Goal: Information Seeking & Learning: Learn about a topic

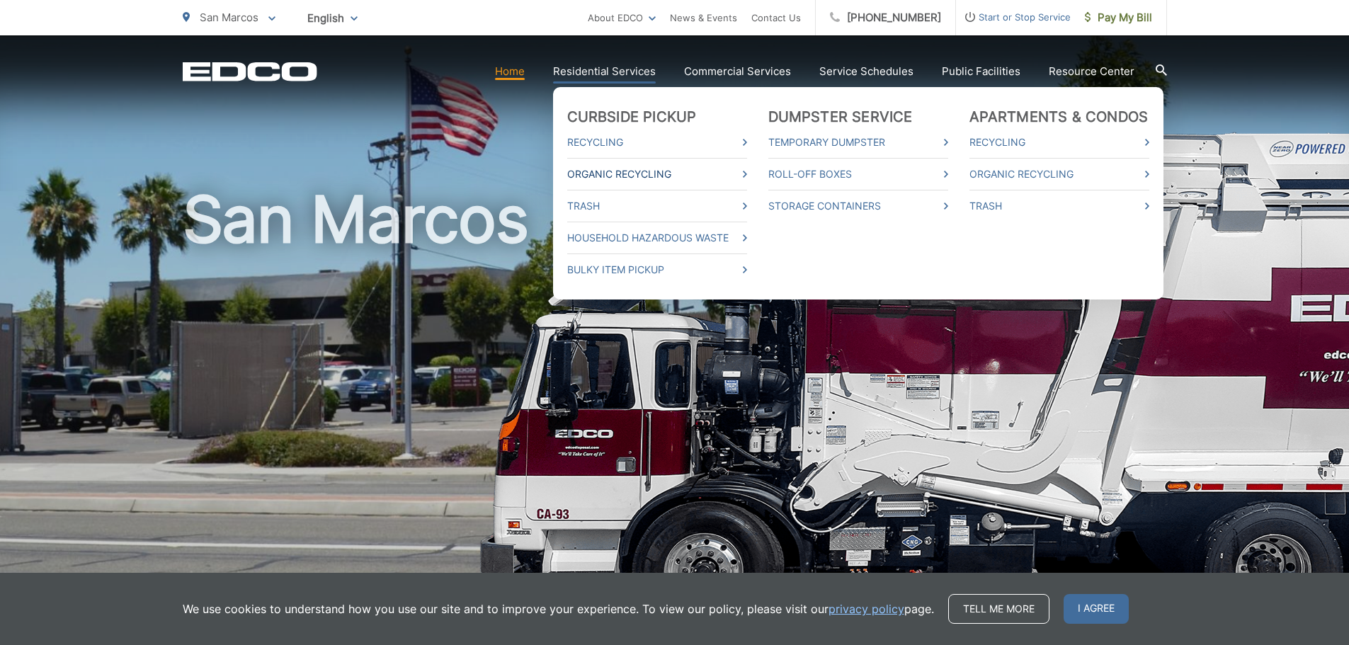
click at [606, 171] on link "Organic Recycling" at bounding box center [657, 174] width 180 height 17
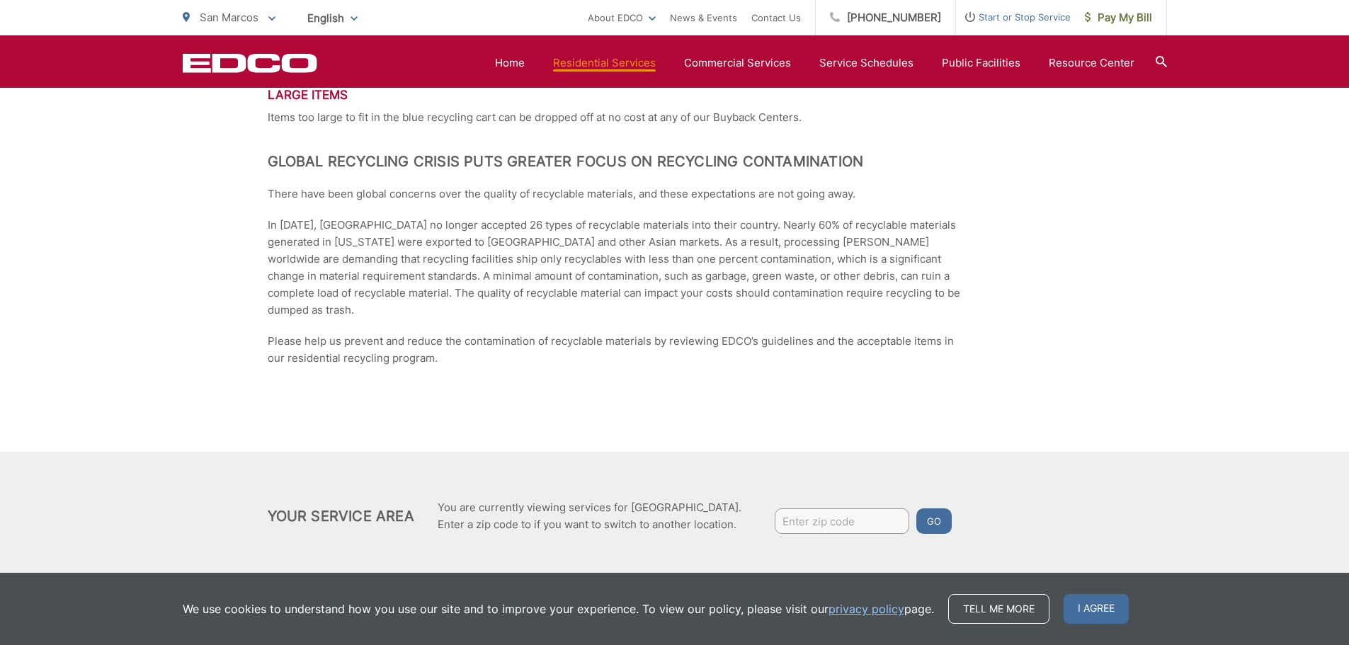
scroll to position [2165, 0]
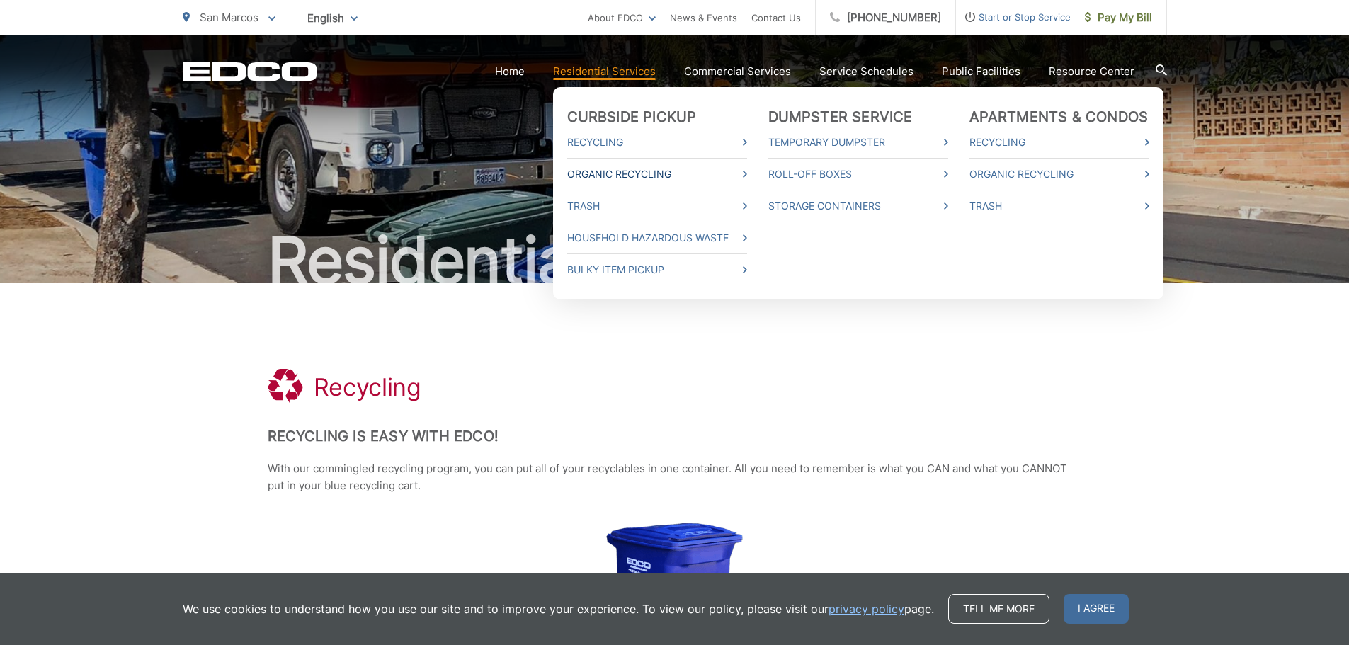
click at [747, 174] on link "Organic Recycling" at bounding box center [657, 174] width 180 height 17
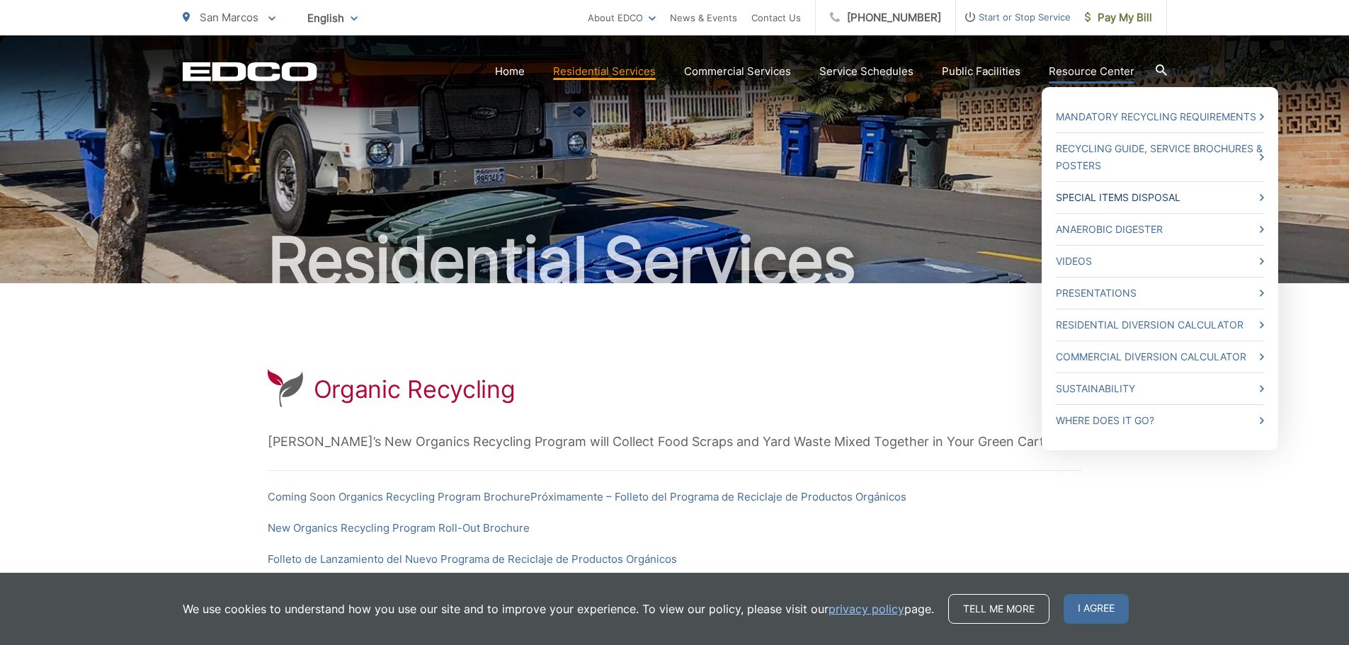
click at [1101, 198] on link "Special Items Disposal" at bounding box center [1160, 197] width 208 height 17
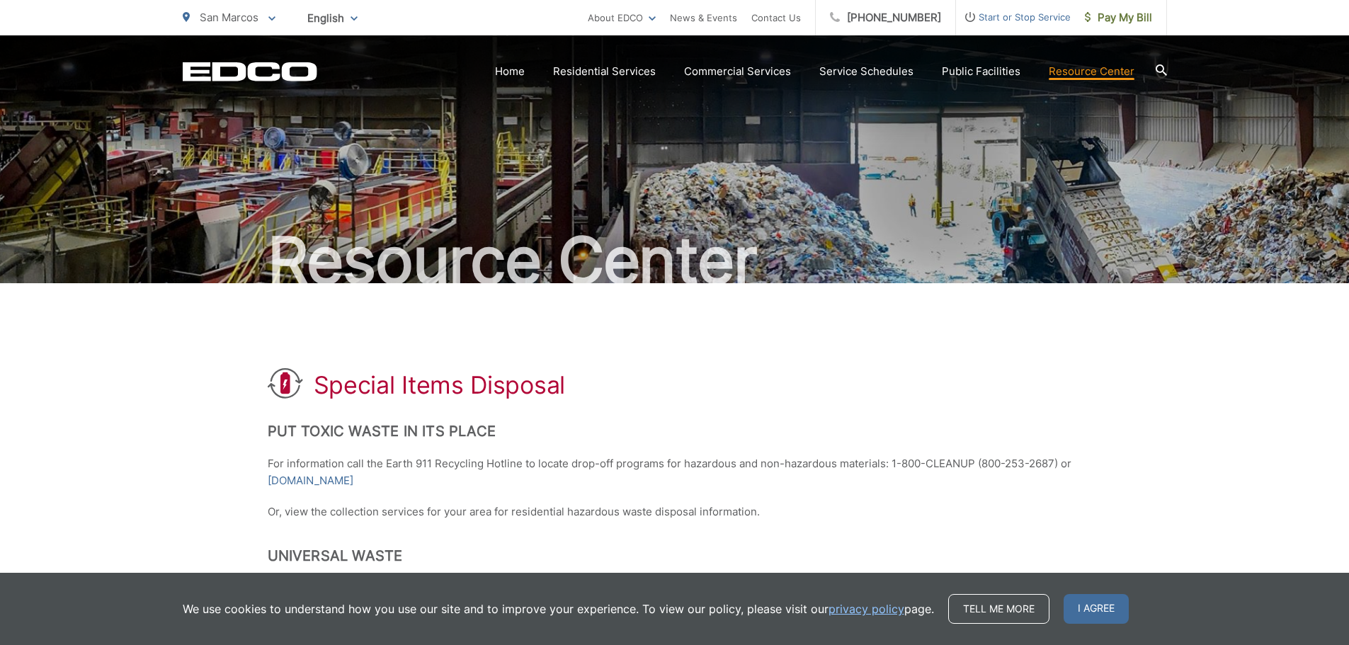
click at [1159, 70] on icon at bounding box center [1161, 69] width 11 height 11
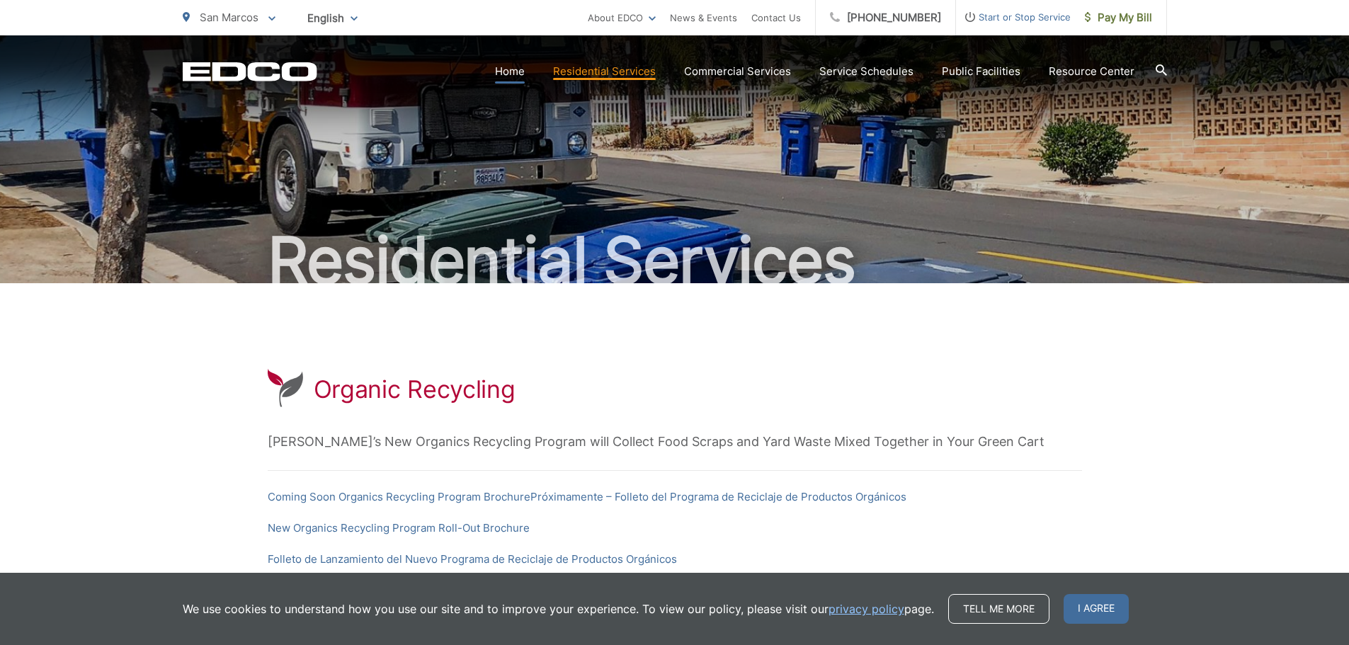
click at [524, 67] on link "Home" at bounding box center [510, 71] width 30 height 17
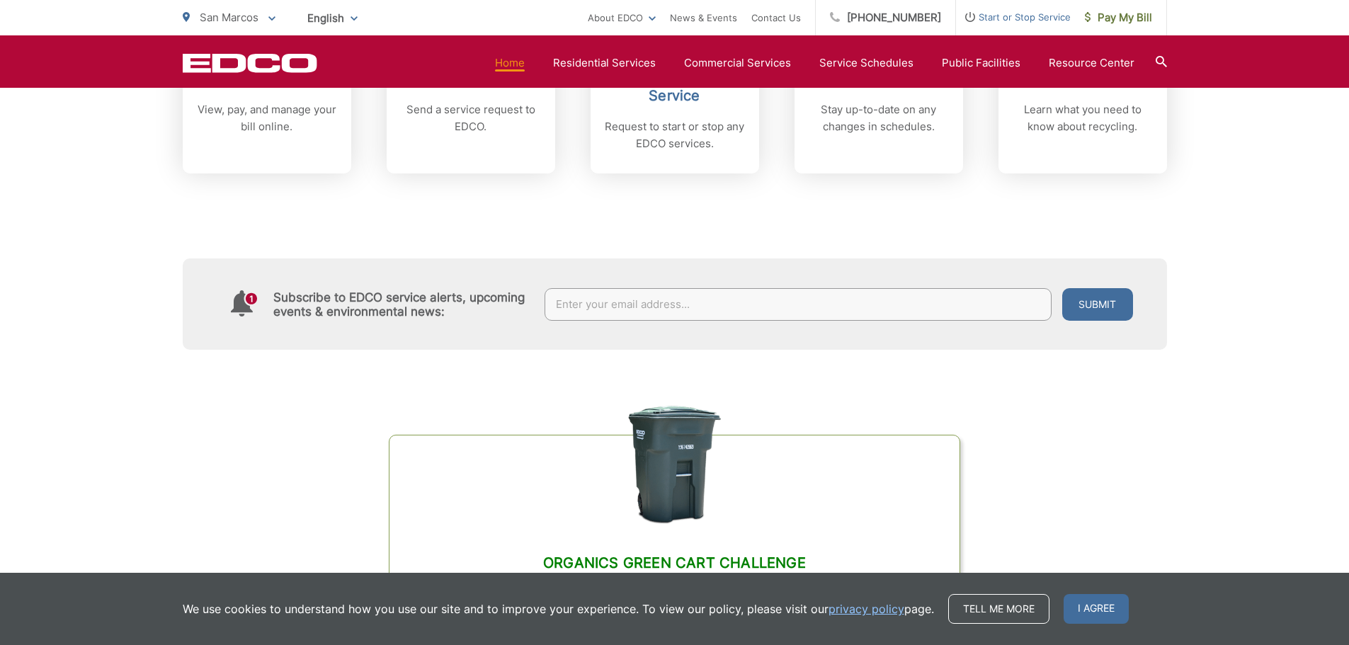
scroll to position [779, 0]
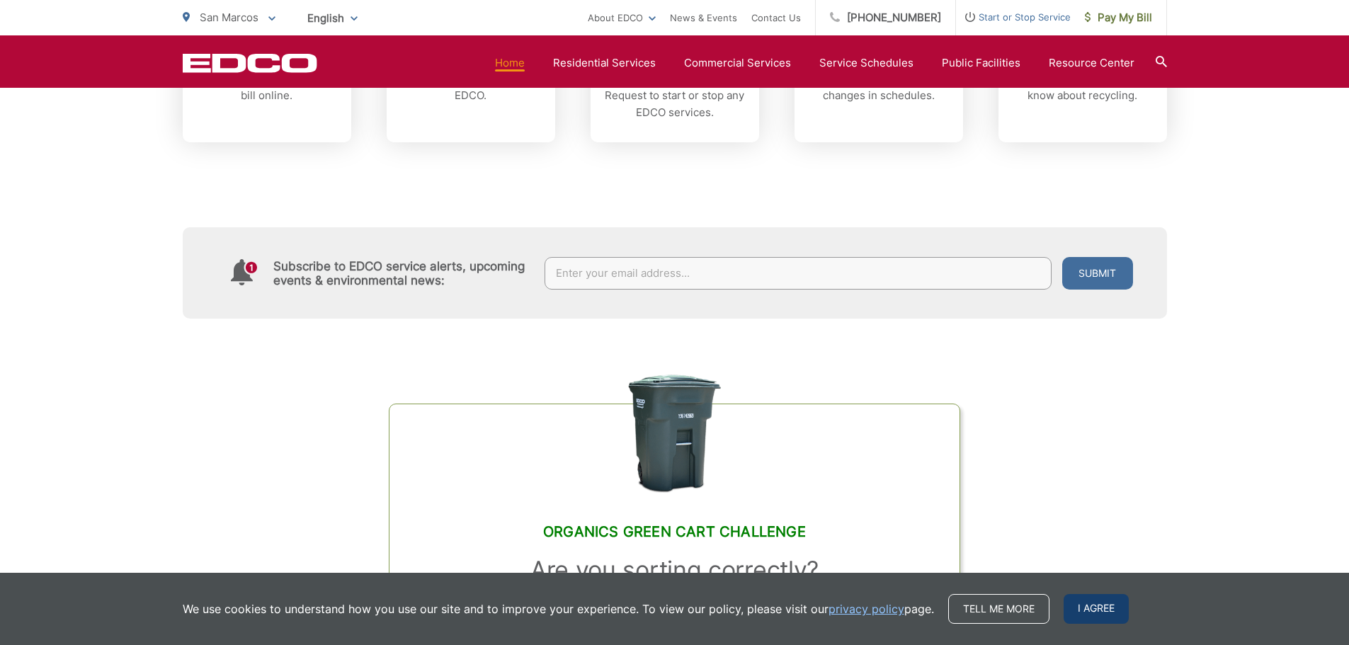
click at [1097, 614] on span "I agree" at bounding box center [1096, 609] width 65 height 30
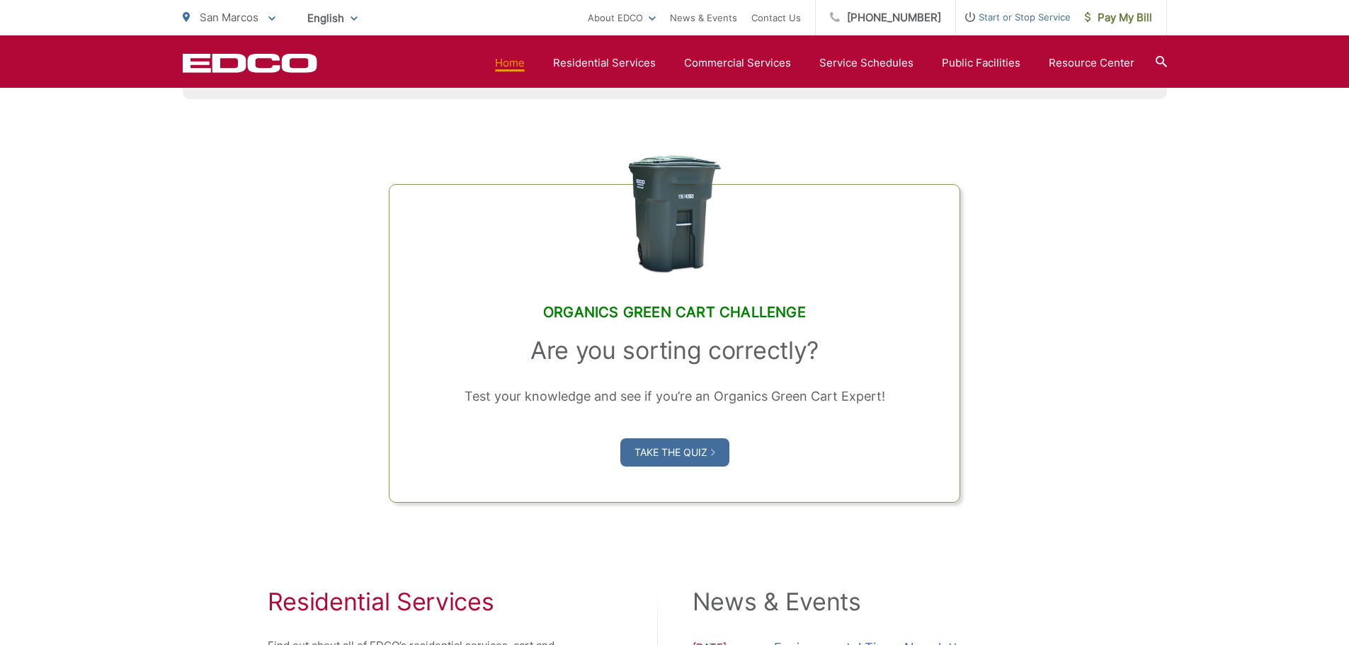
scroll to position [1063, 0]
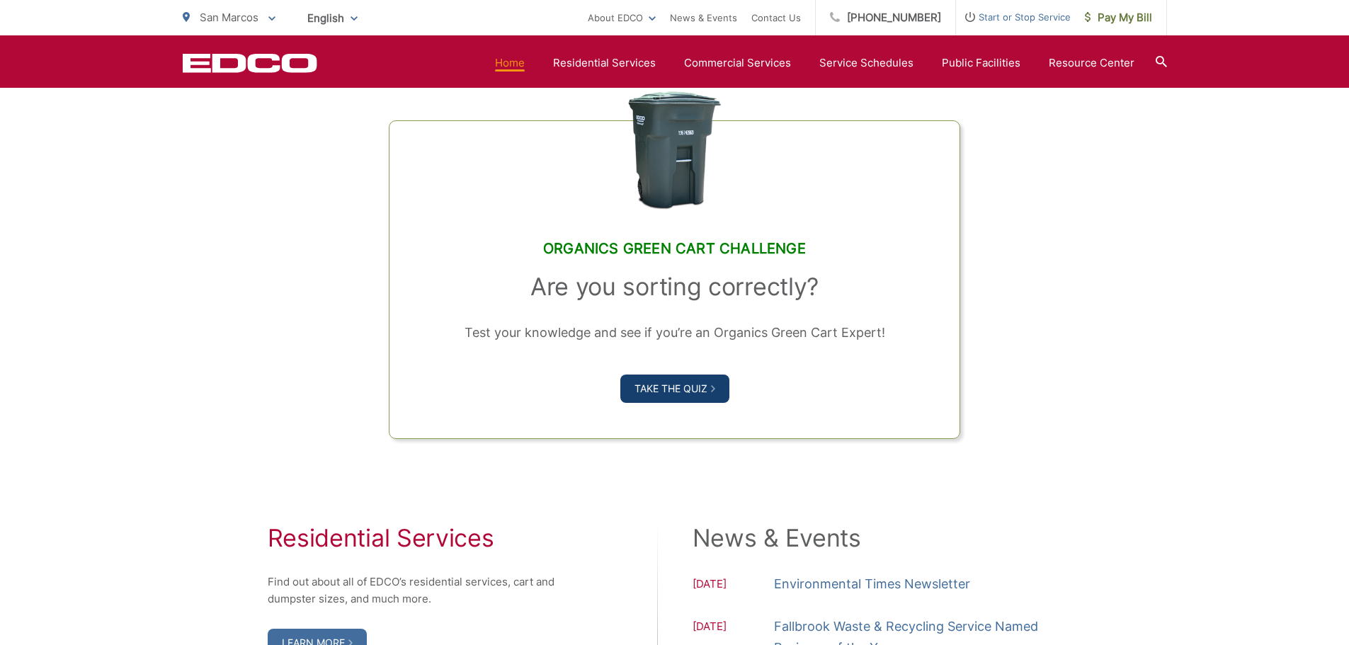
click at [683, 387] on link "Take the Quiz" at bounding box center [675, 389] width 109 height 28
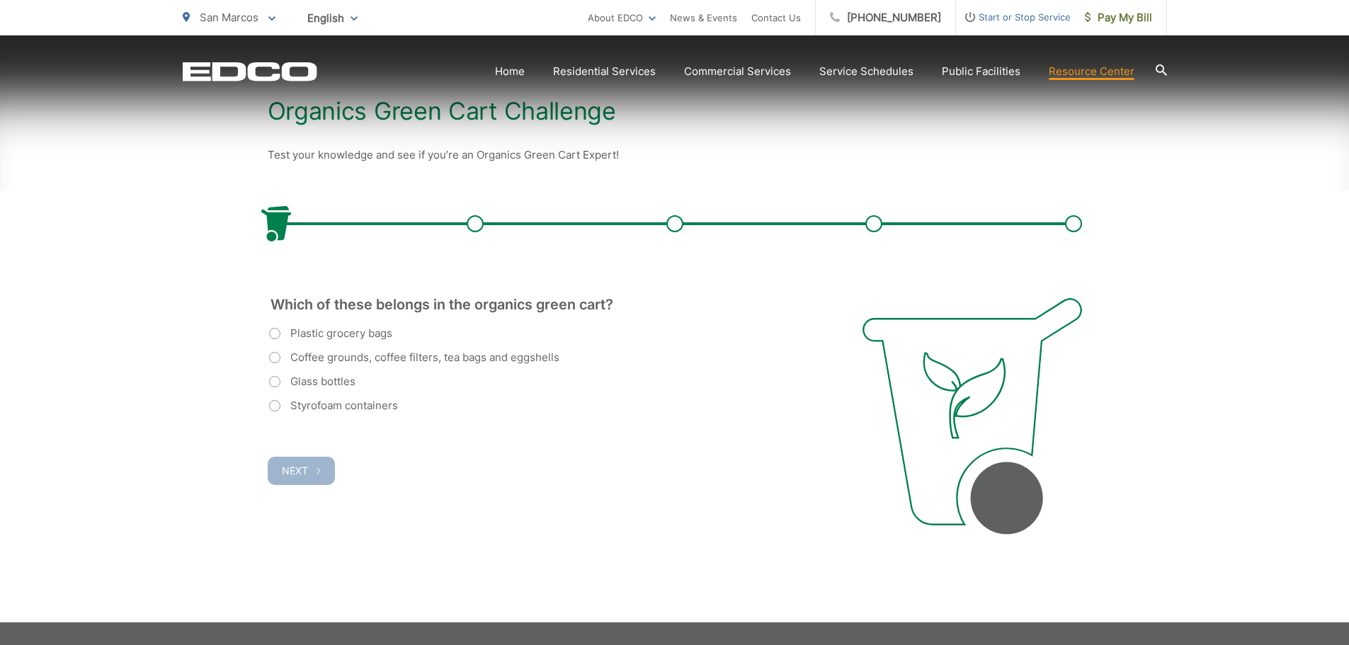
scroll to position [283, 0]
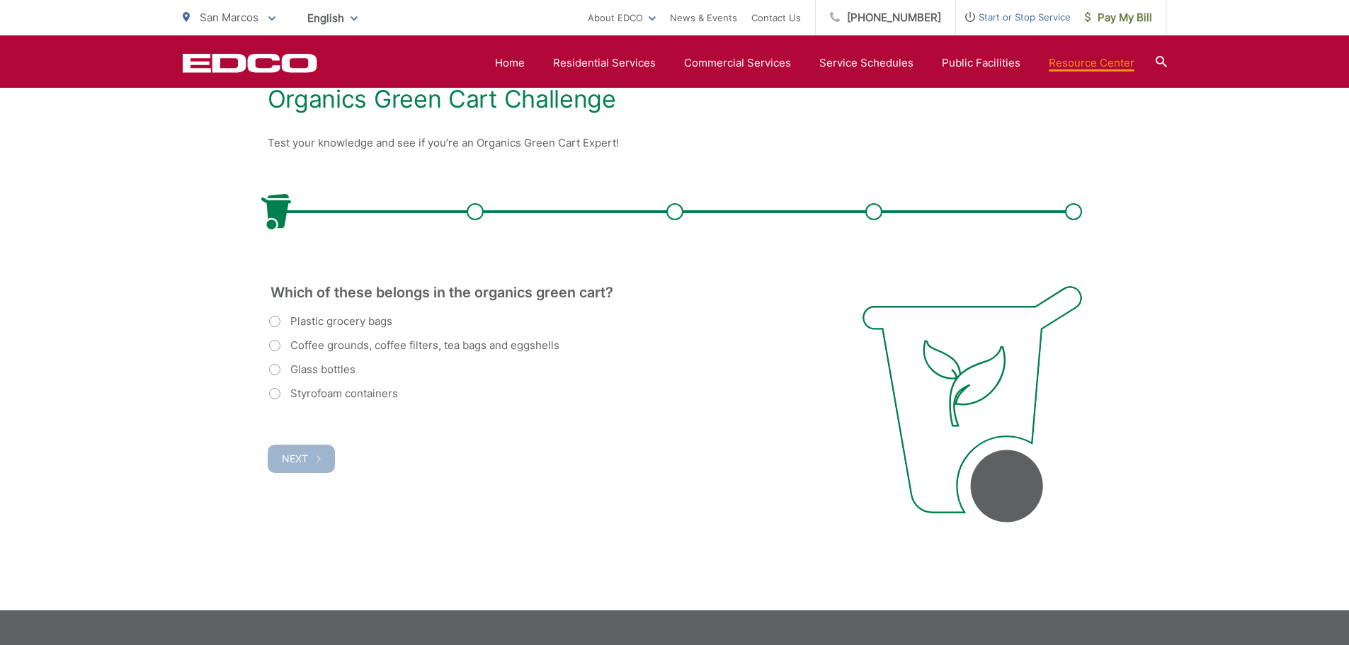
click at [276, 347] on label "Coffee grounds, coffee filters, tea bags and eggshells" at bounding box center [414, 345] width 290 height 17
radio input "true"
click at [298, 452] on button "Next" at bounding box center [301, 459] width 67 height 28
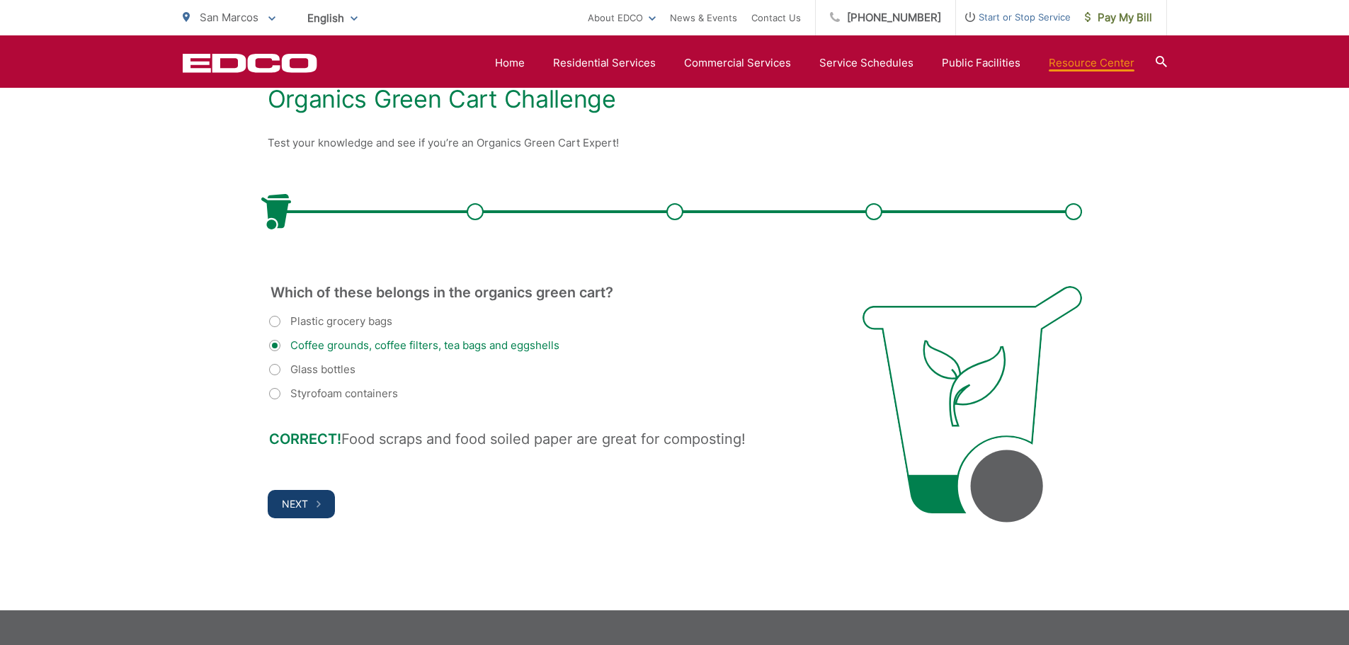
click at [292, 504] on span "Next" at bounding box center [295, 504] width 26 height 12
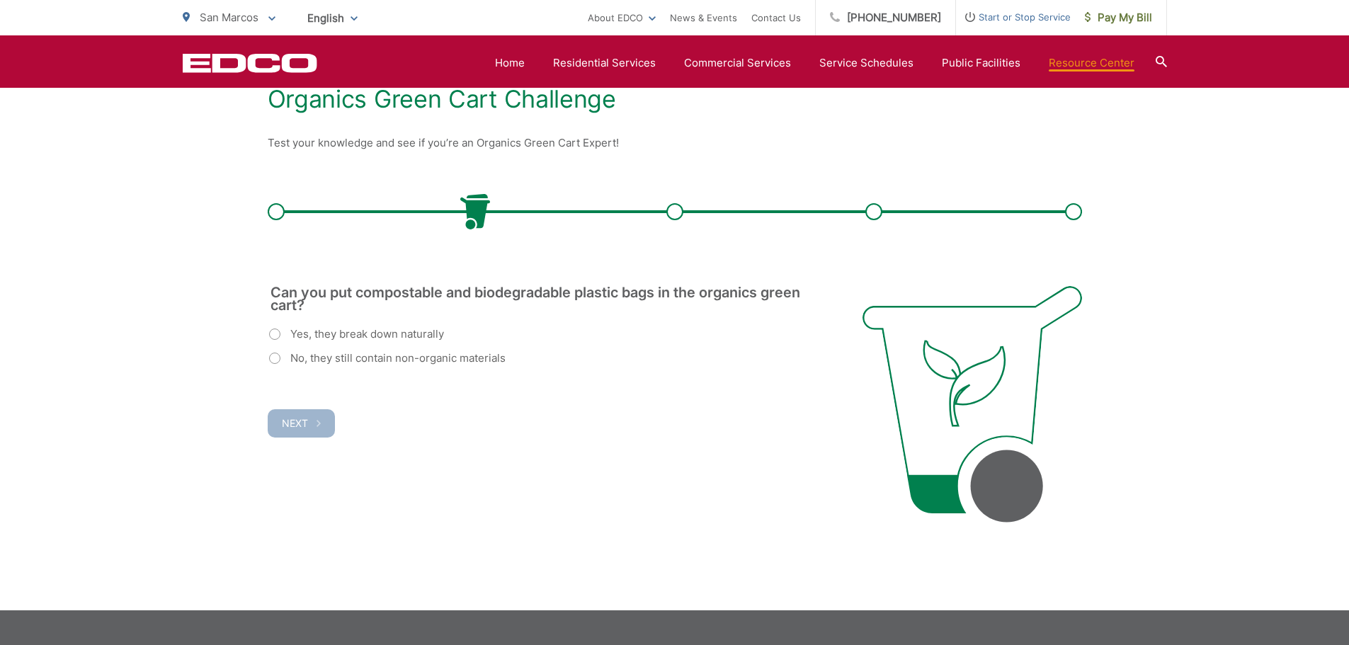
click at [278, 358] on label "No, they still contain non-organic materials" at bounding box center [387, 358] width 237 height 17
radio input "true"
click at [296, 418] on span "Next" at bounding box center [295, 423] width 26 height 12
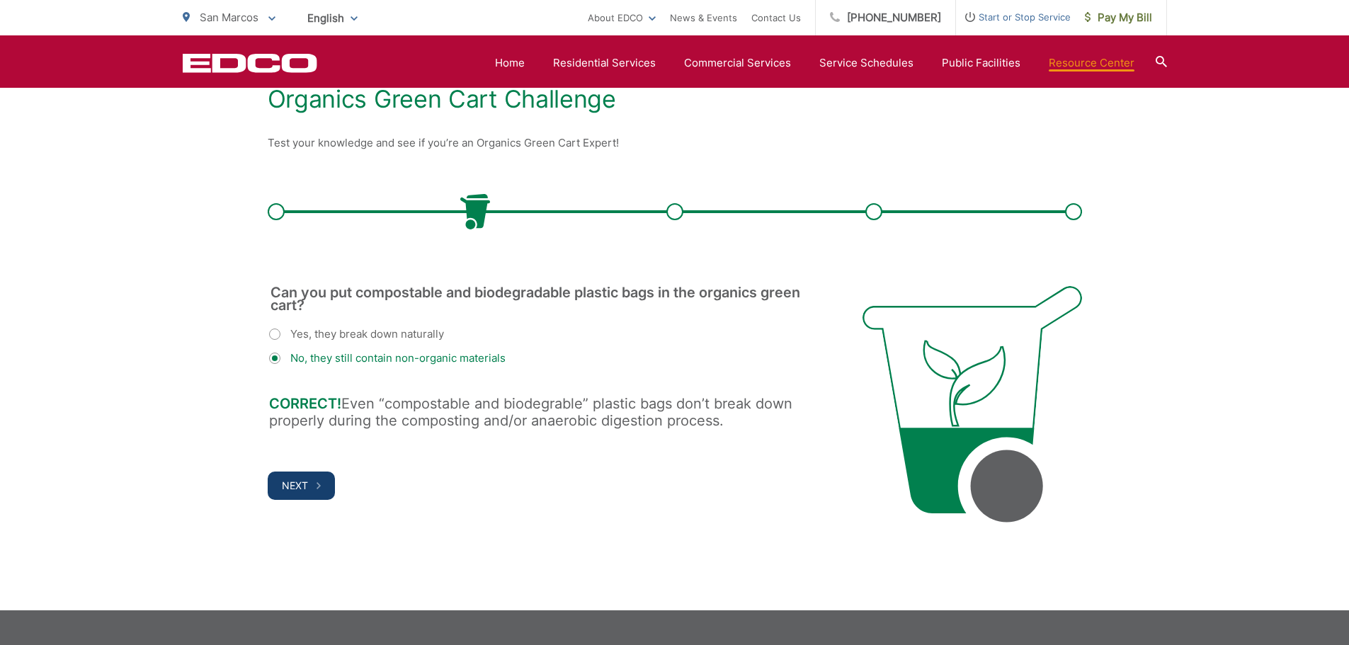
click at [305, 484] on span "Next" at bounding box center [295, 486] width 26 height 12
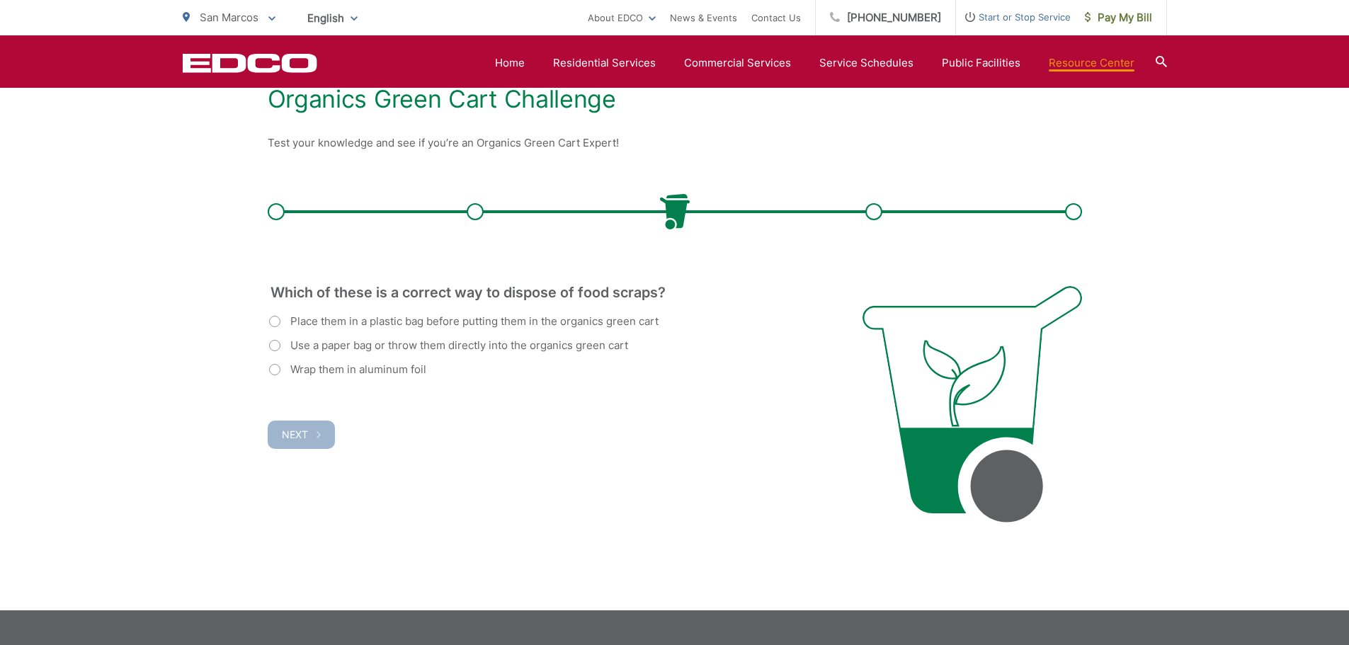
click at [269, 345] on label "Use a paper bag or throw them directly into the organics green cart" at bounding box center [448, 345] width 359 height 17
radio input "true"
click at [305, 444] on button "Next" at bounding box center [301, 435] width 67 height 28
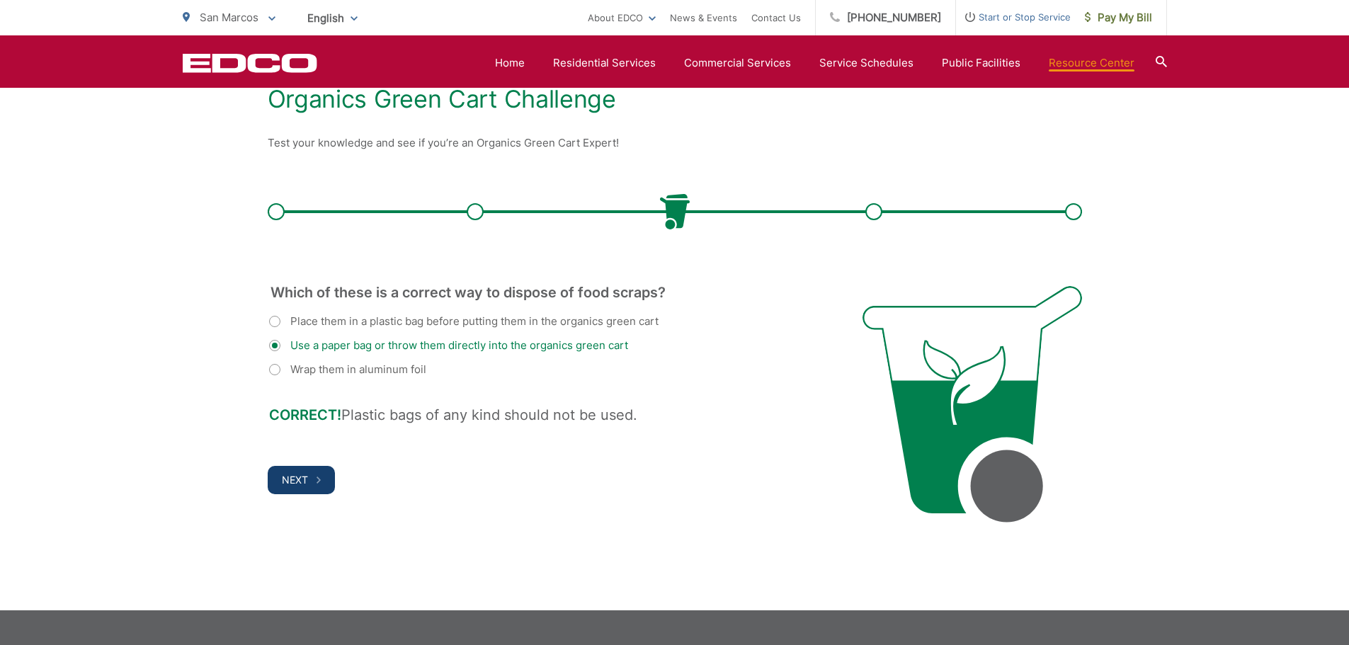
click at [303, 478] on span "Next" at bounding box center [295, 480] width 26 height 12
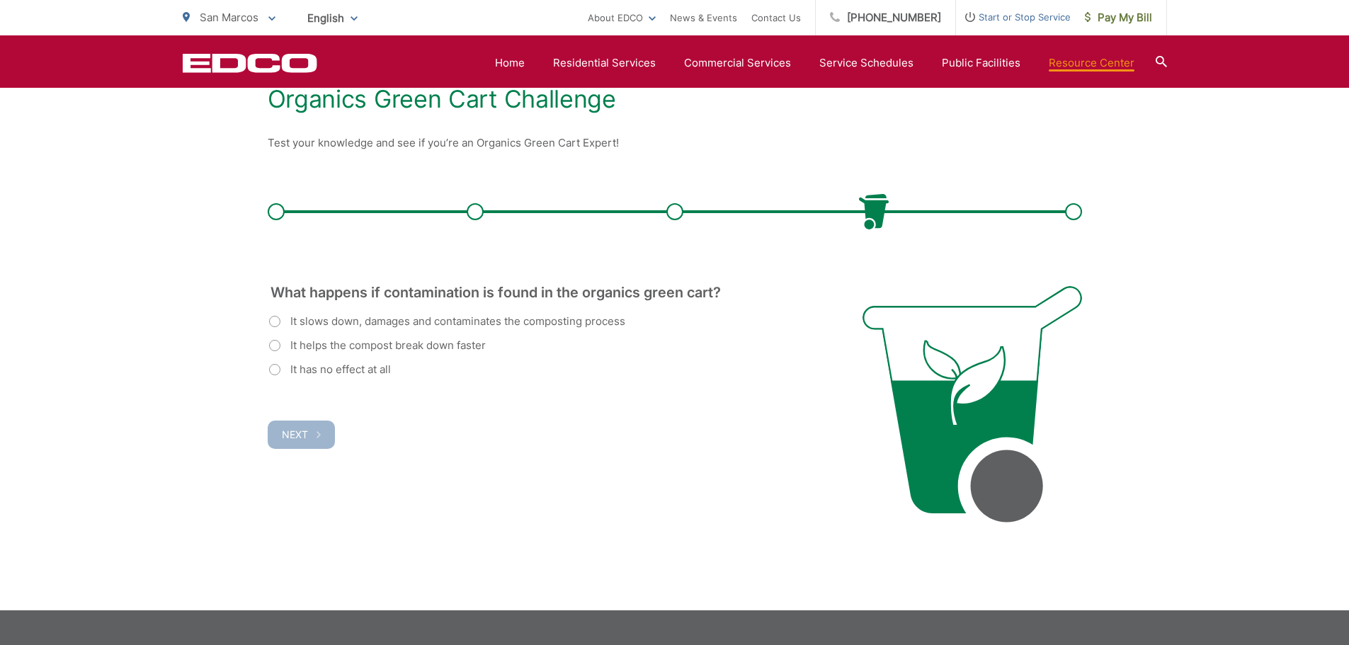
click at [271, 323] on label "It slows down, damages and contaminates the composting process" at bounding box center [447, 321] width 356 height 17
radio input "true"
click at [290, 424] on button "Next" at bounding box center [301, 435] width 67 height 28
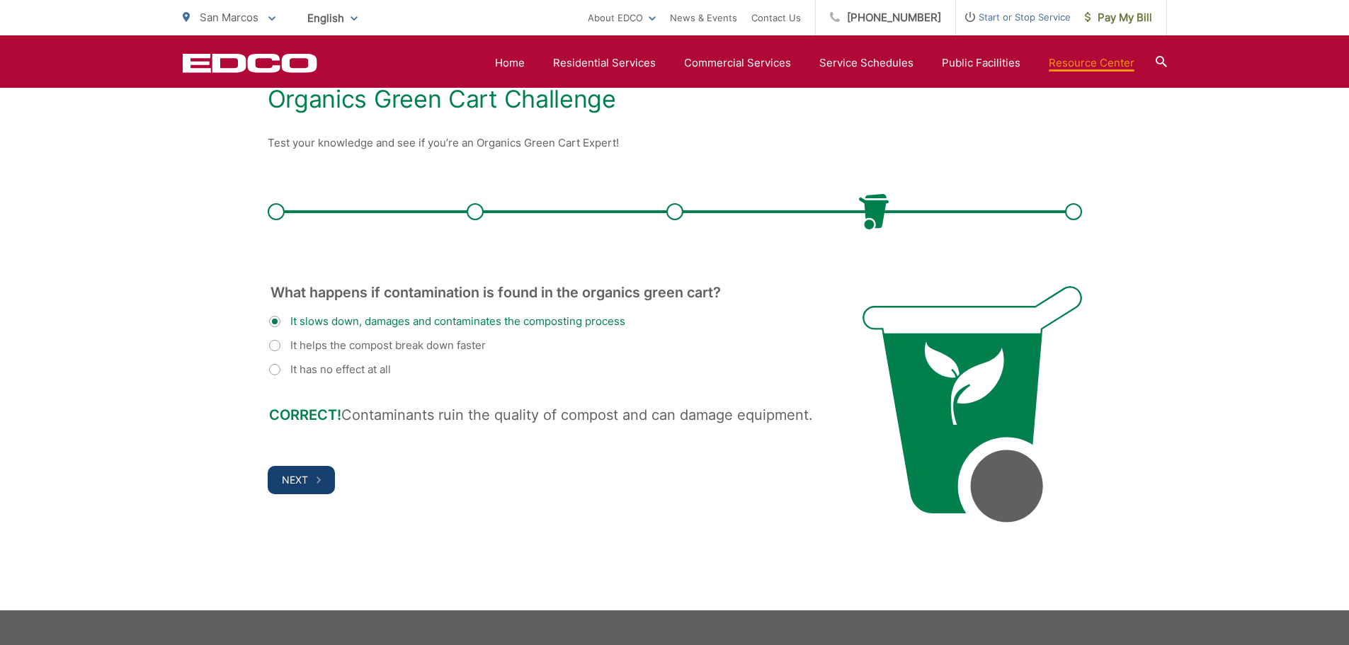
click at [300, 486] on button "Next" at bounding box center [301, 480] width 67 height 28
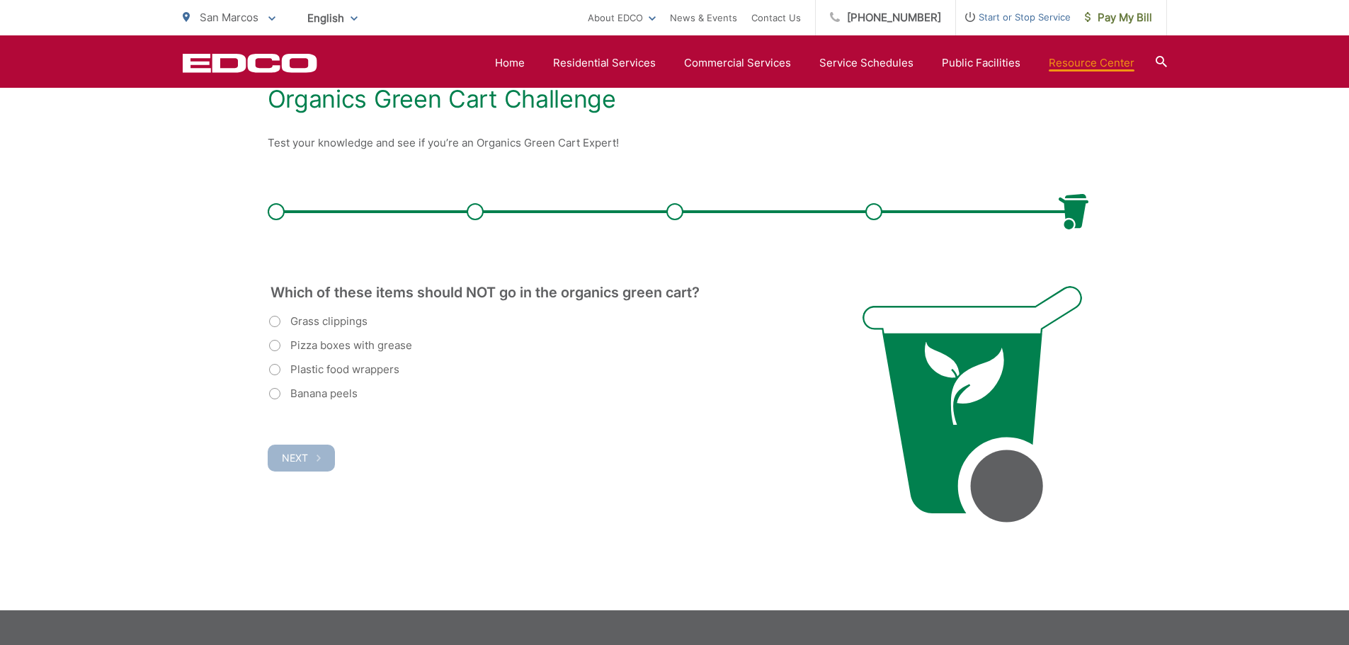
click at [270, 374] on label "Plastic food wrappers" at bounding box center [334, 369] width 130 height 17
radio input "true"
click at [301, 462] on span "Next" at bounding box center [295, 458] width 26 height 12
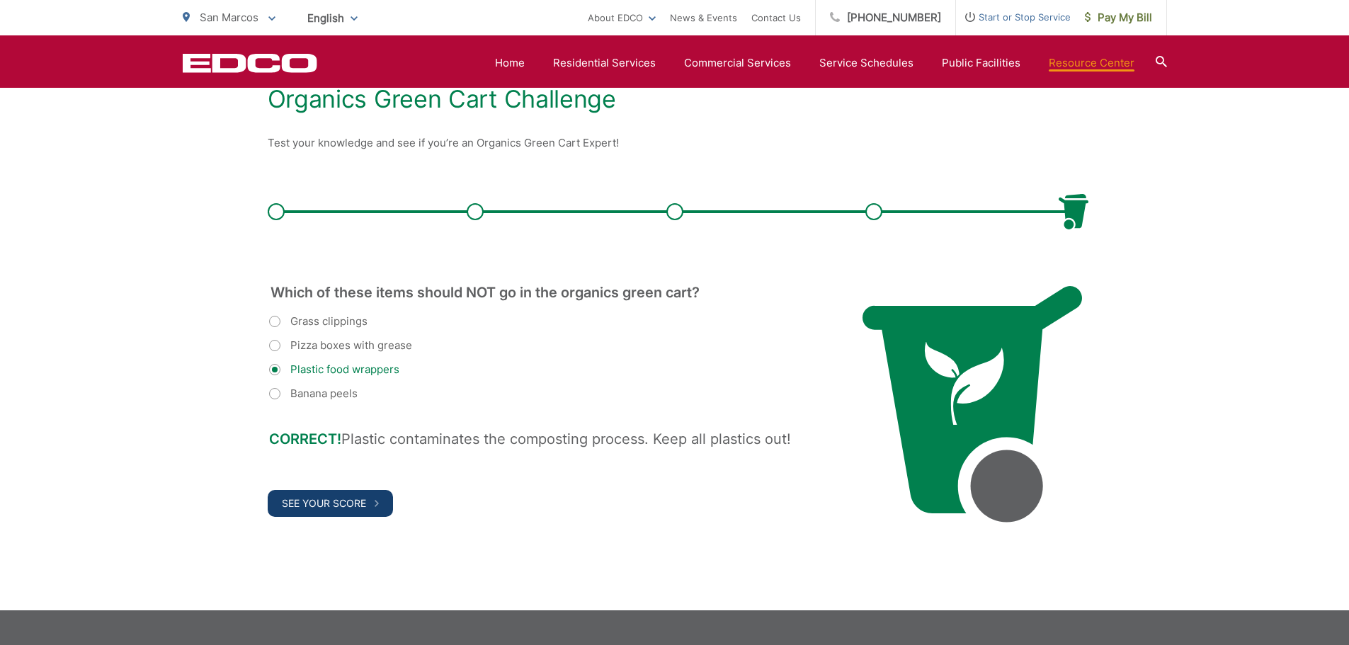
click at [303, 500] on span "See Your Score" at bounding box center [324, 503] width 84 height 12
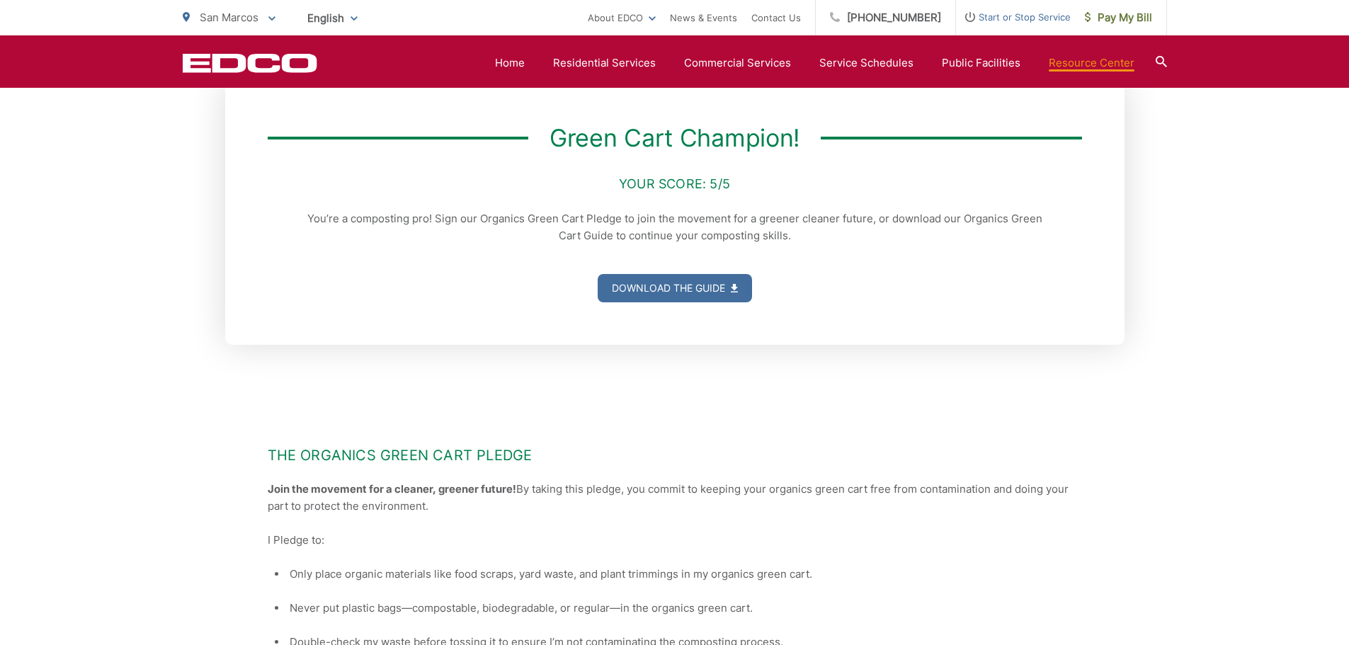
scroll to position [354, 0]
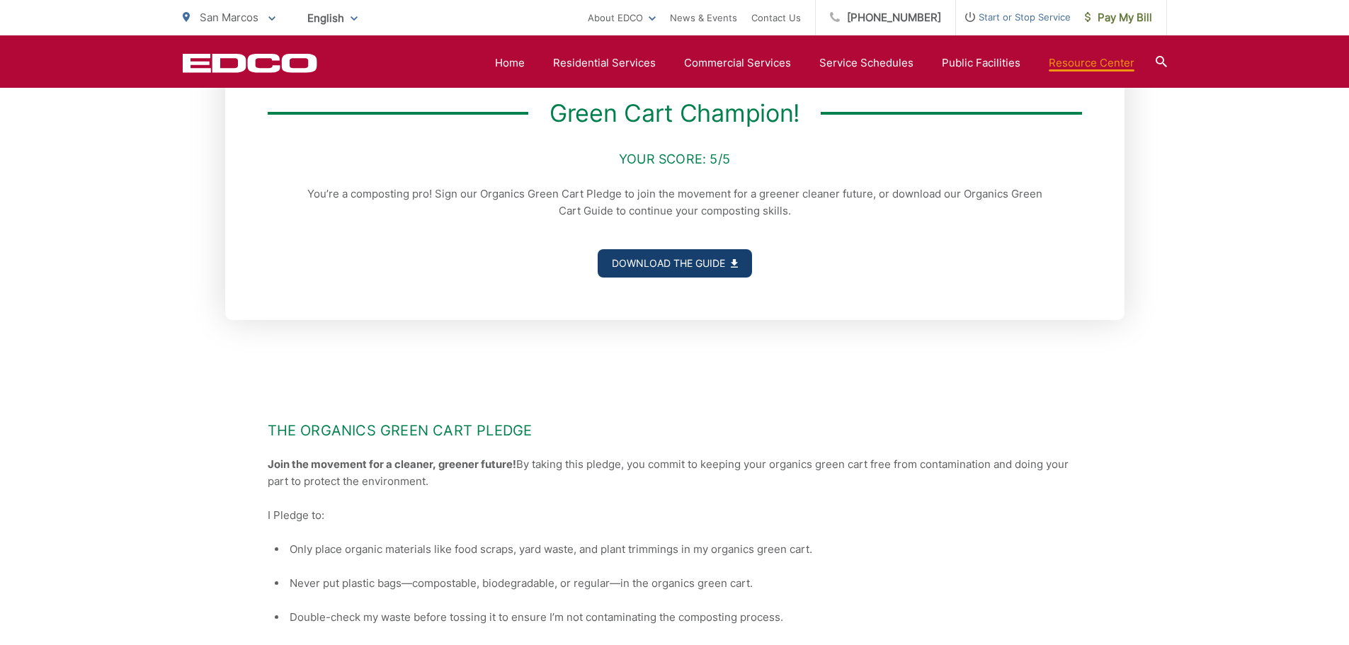
click at [710, 263] on link "Download the Guide" at bounding box center [675, 263] width 154 height 28
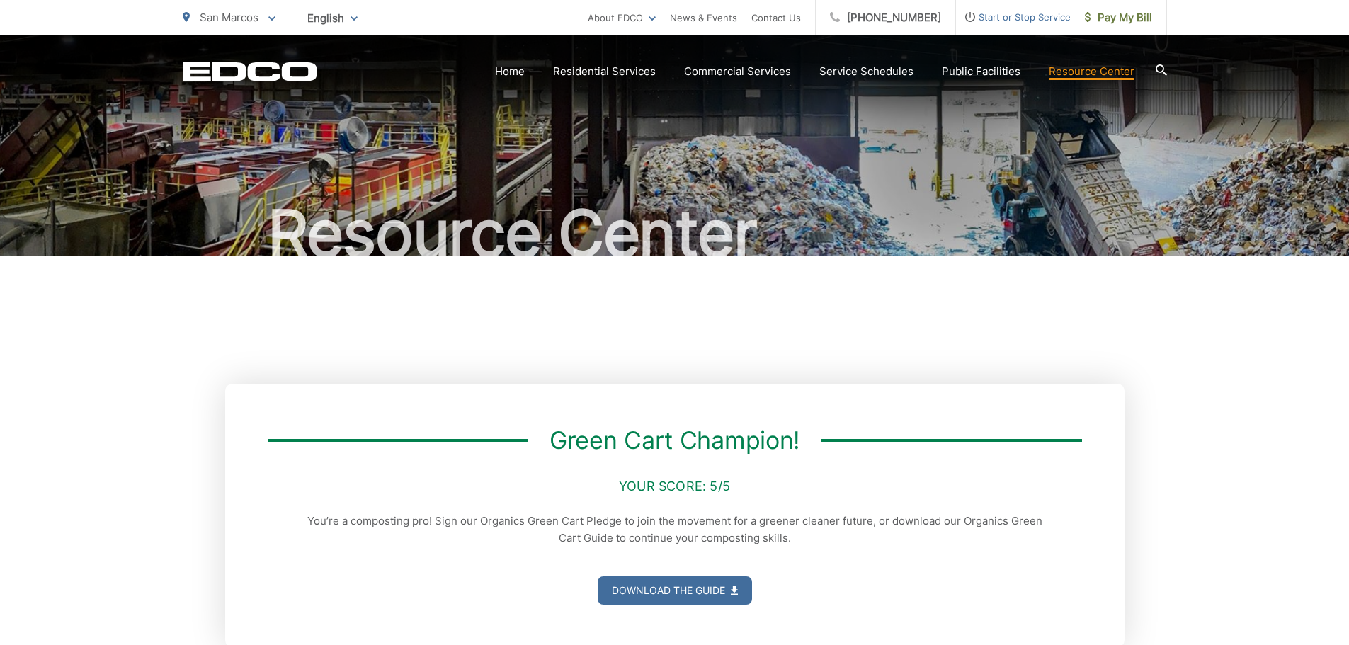
scroll to position [0, 0]
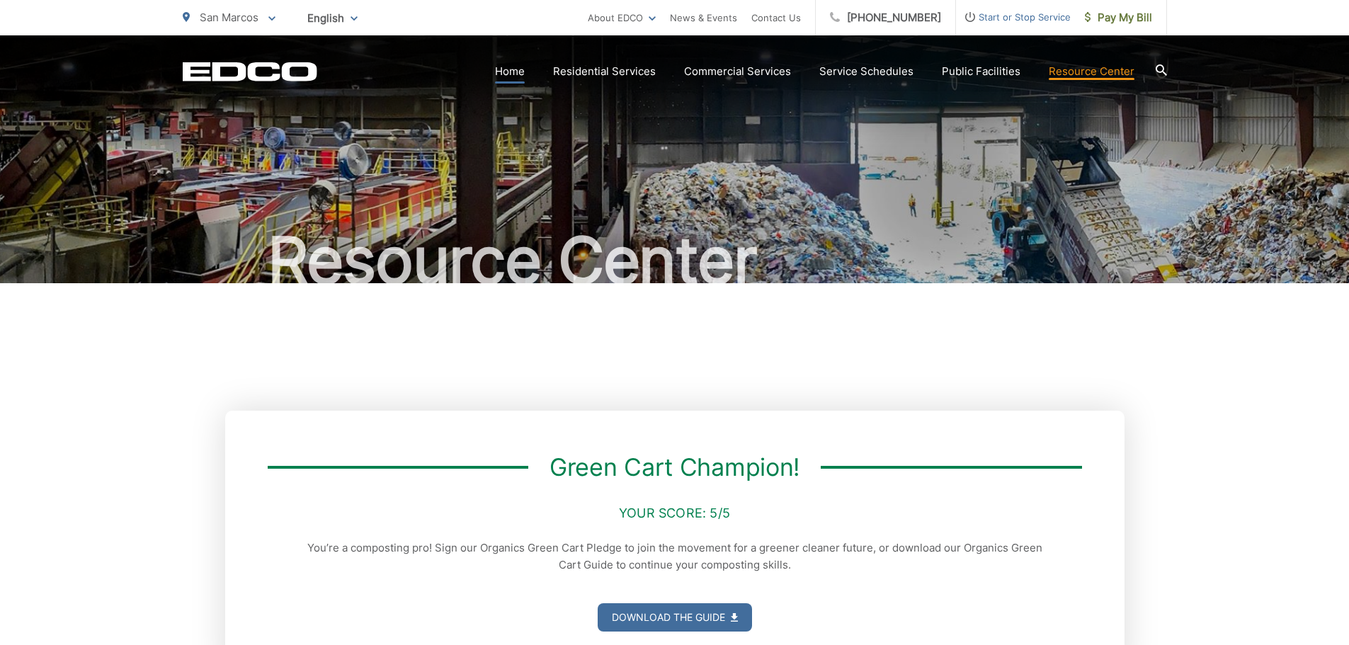
click at [516, 71] on link "Home" at bounding box center [510, 71] width 30 height 17
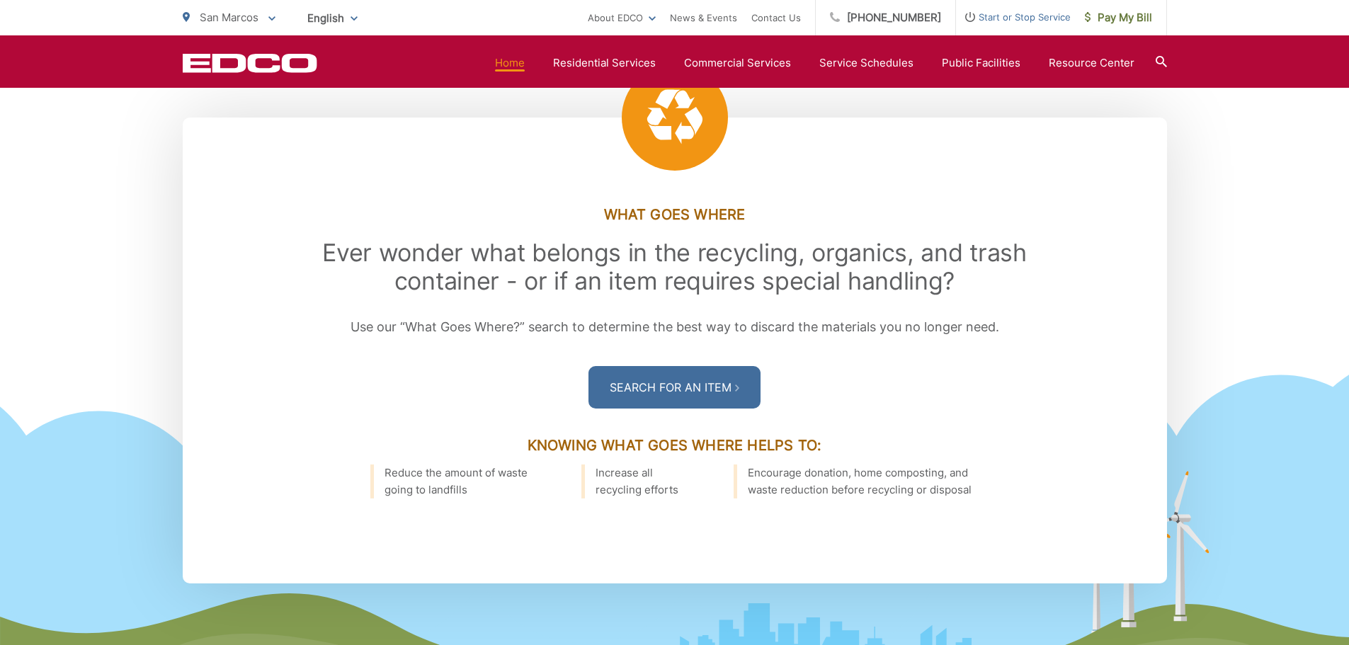
scroll to position [1983, 0]
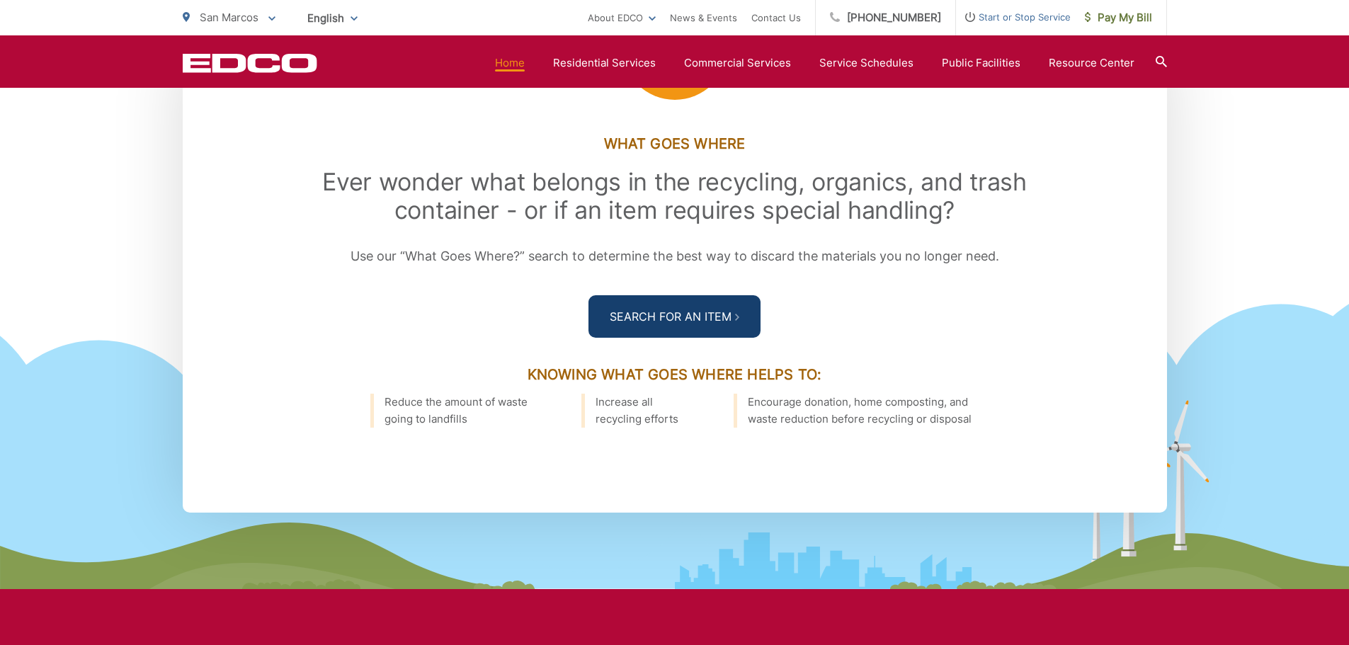
click at [729, 313] on link "Search For an Item" at bounding box center [675, 316] width 172 height 43
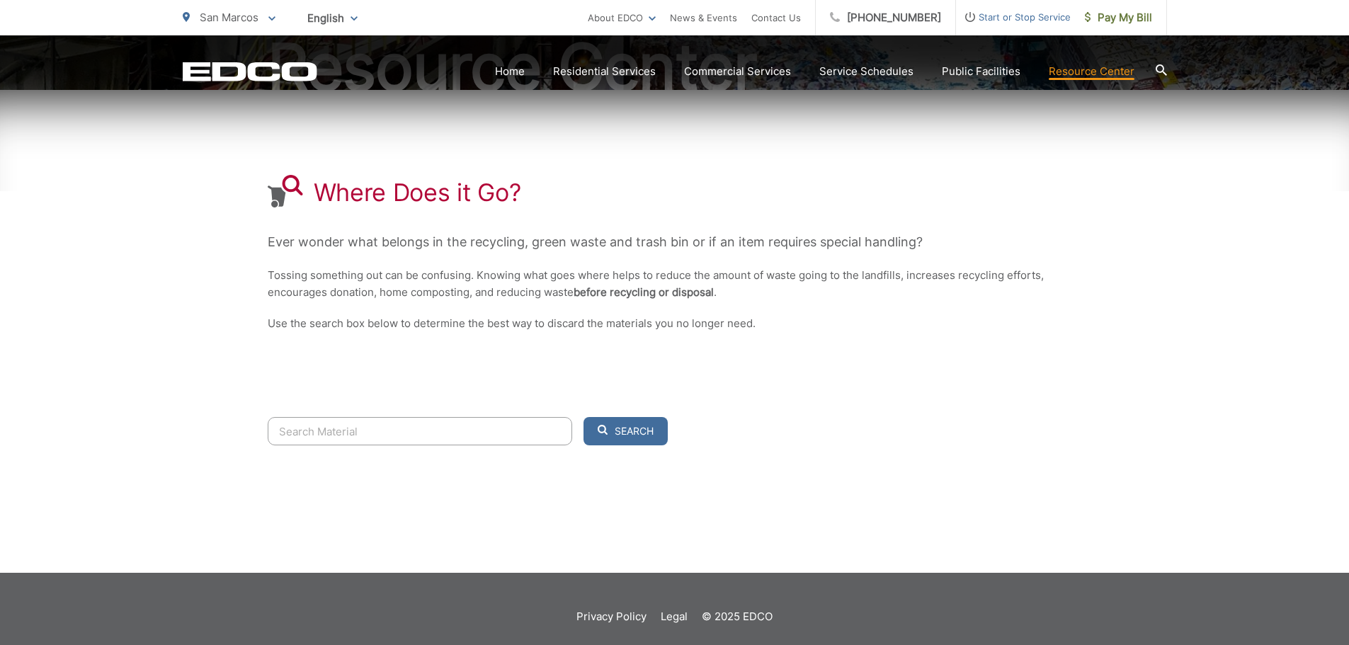
scroll to position [209, 0]
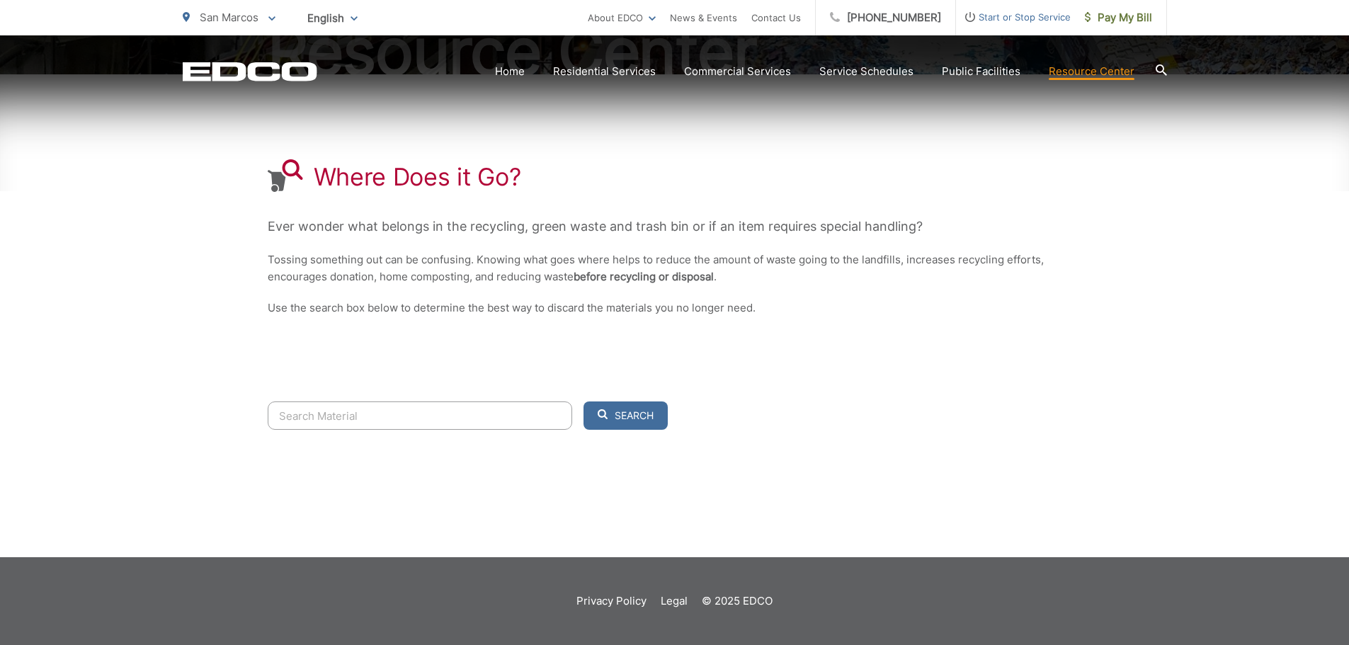
click at [349, 414] on input "Search" at bounding box center [420, 416] width 305 height 28
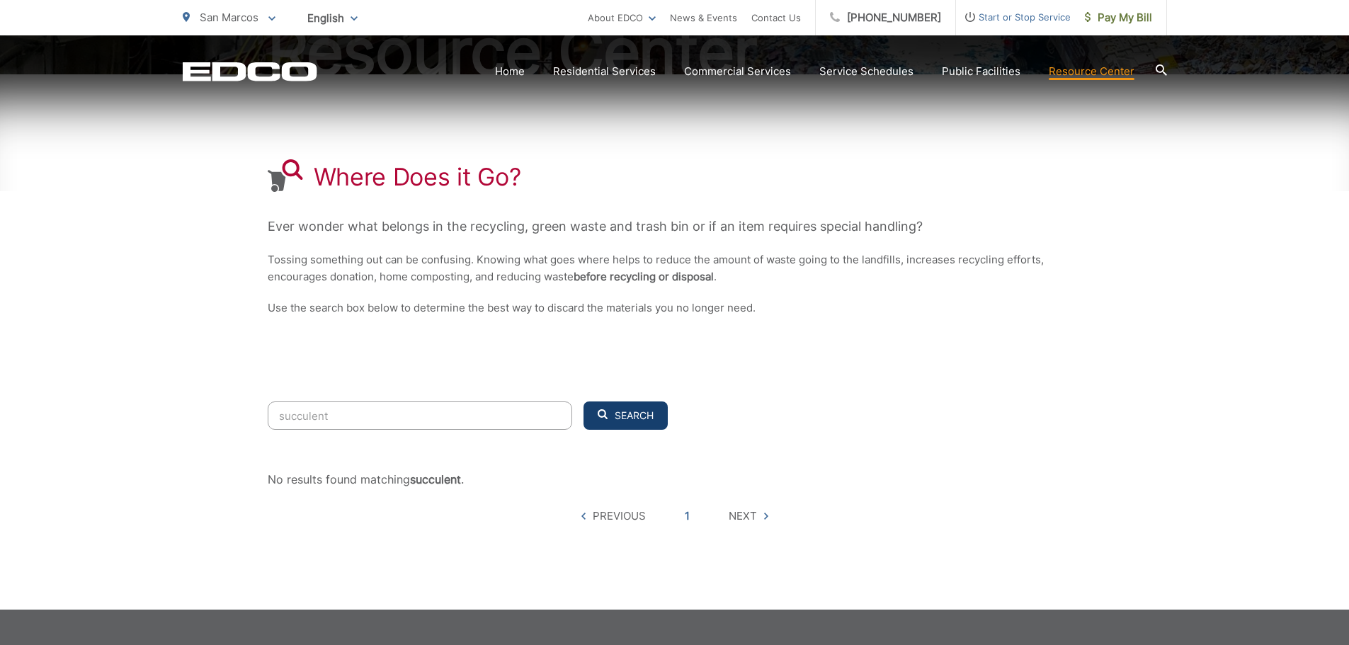
click at [642, 418] on span "Search" at bounding box center [634, 415] width 39 height 13
click at [368, 415] on input "succulent" at bounding box center [420, 416] width 305 height 28
drag, startPoint x: 368, startPoint y: 415, endPoint x: 148, endPoint y: 404, distance: 220.6
click at [148, 404] on div "Resource Center Where Does it Go? Ever wonder what belongs in the recycling, gr…" at bounding box center [674, 217] width 1349 height 783
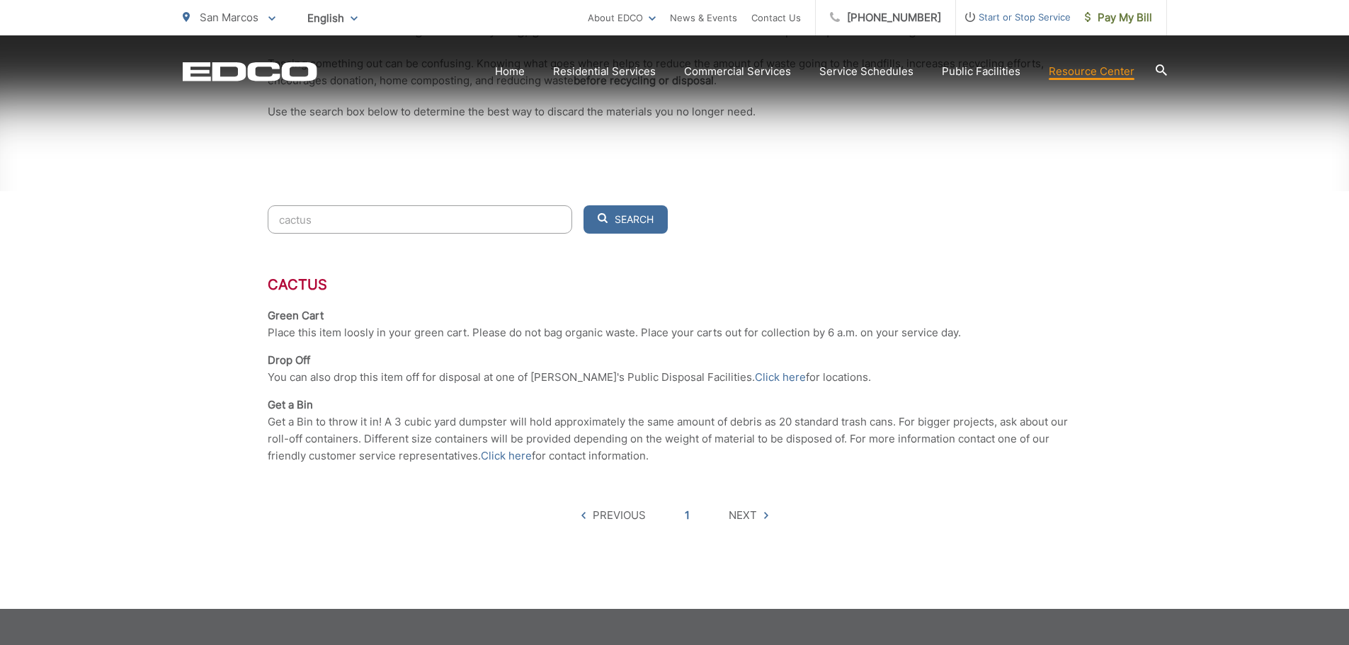
scroll to position [421, 0]
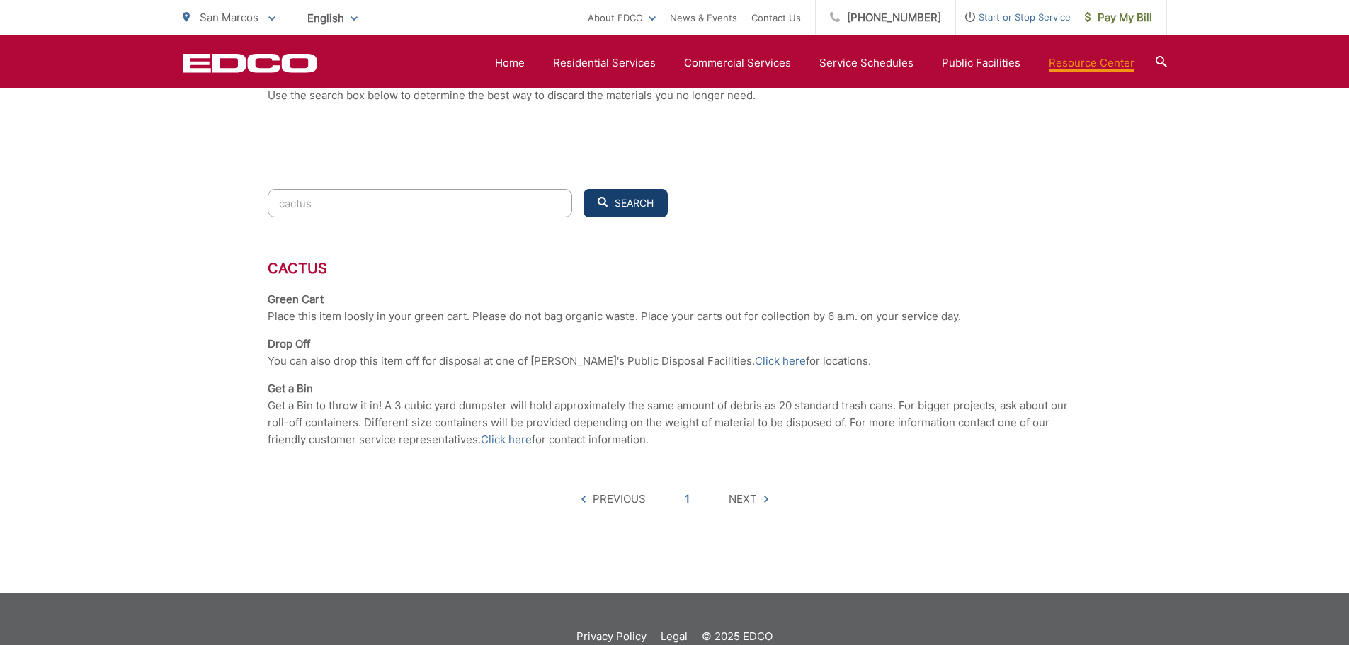
click at [641, 207] on span "Search" at bounding box center [634, 203] width 39 height 13
drag, startPoint x: 334, startPoint y: 200, endPoint x: 255, endPoint y: 200, distance: 79.3
click at [255, 200] on div "Resource Center Where Does it Go? Ever wonder what belongs in the recycling, gr…" at bounding box center [674, 103] width 1349 height 979
type input "agave"
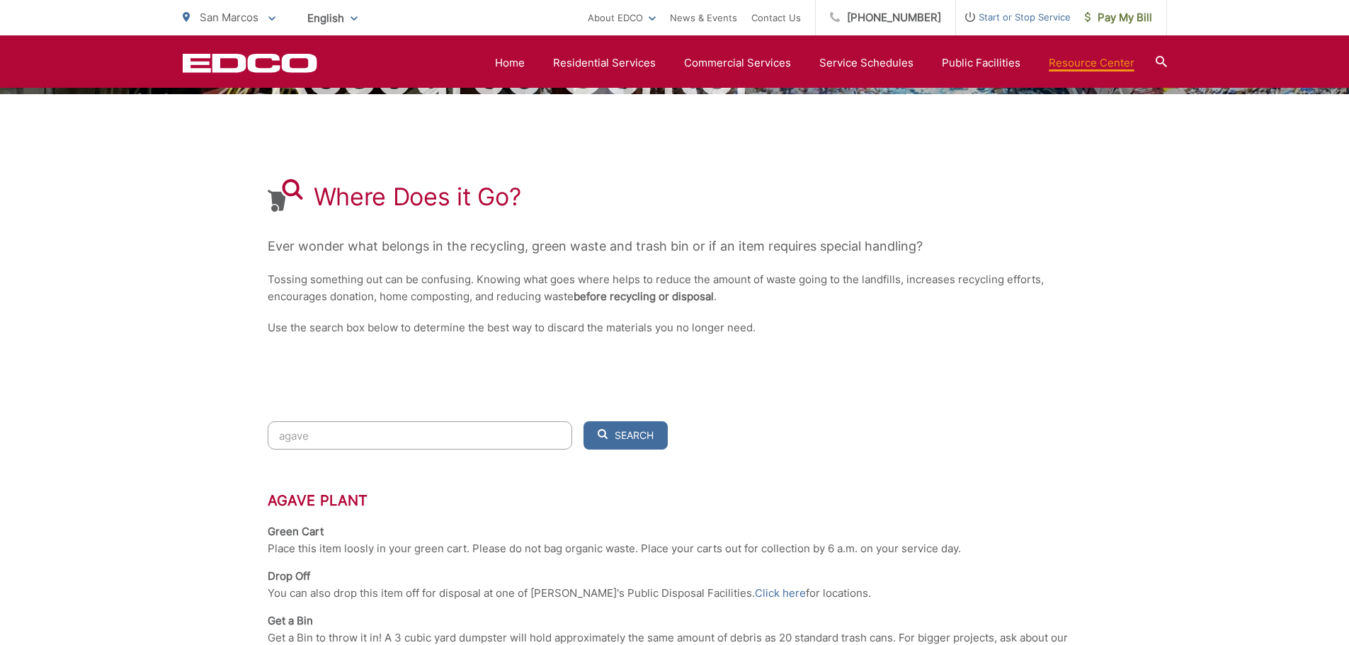
scroll to position [0, 0]
